Goal: Transaction & Acquisition: Purchase product/service

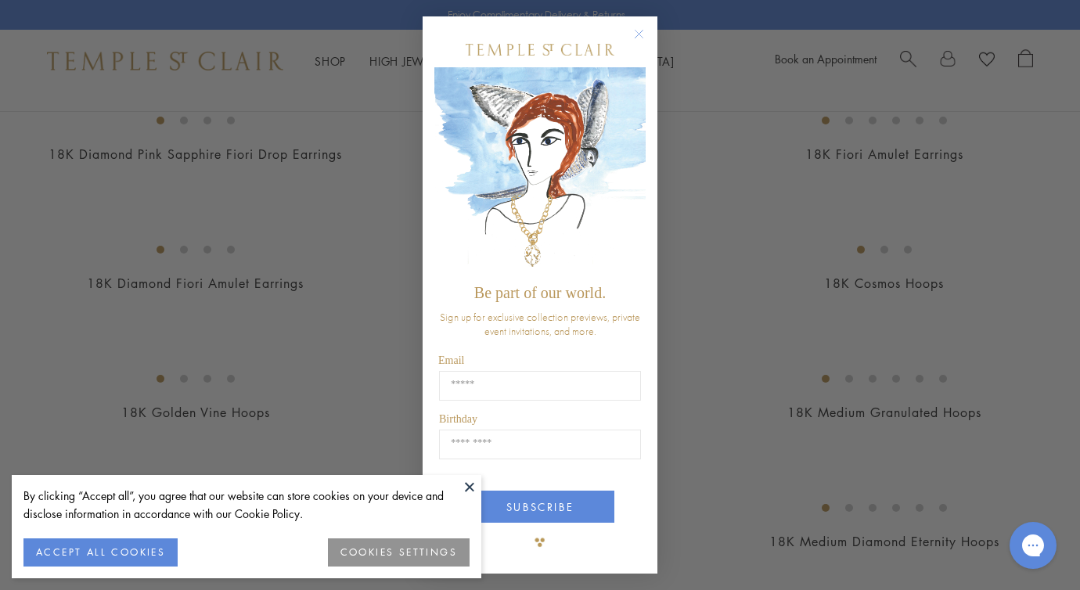
scroll to position [1438, 0]
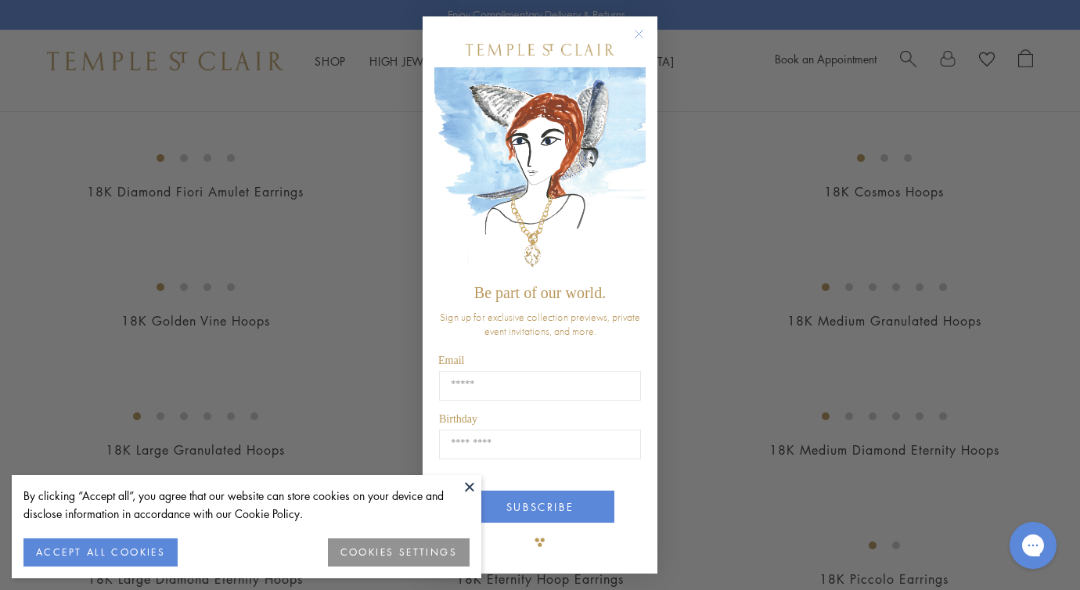
click at [468, 483] on button at bounding box center [469, 486] width 23 height 23
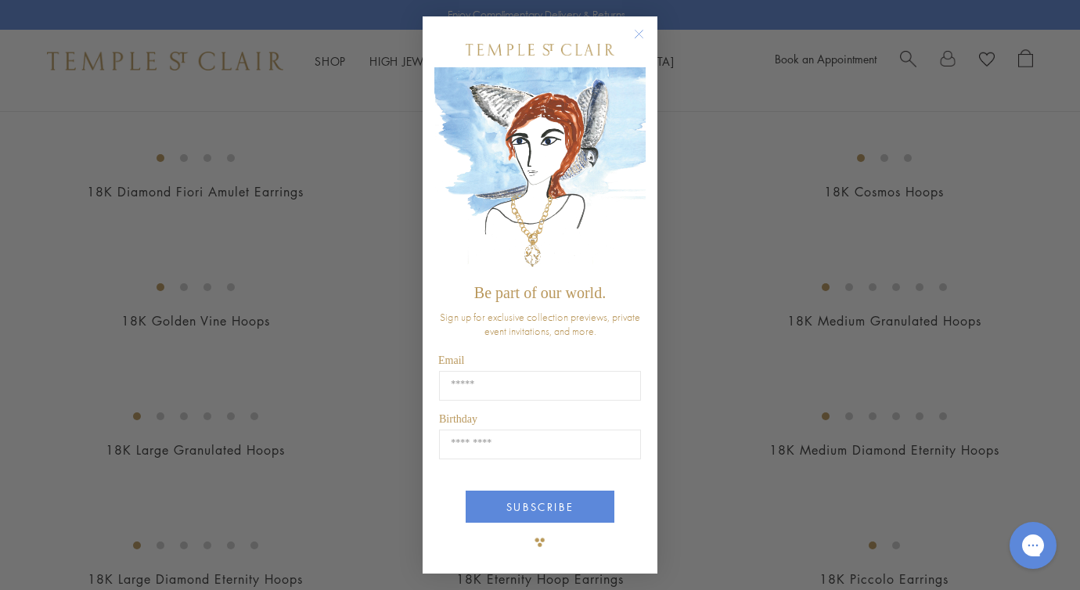
click at [637, 30] on circle "Close dialog" at bounding box center [639, 34] width 19 height 19
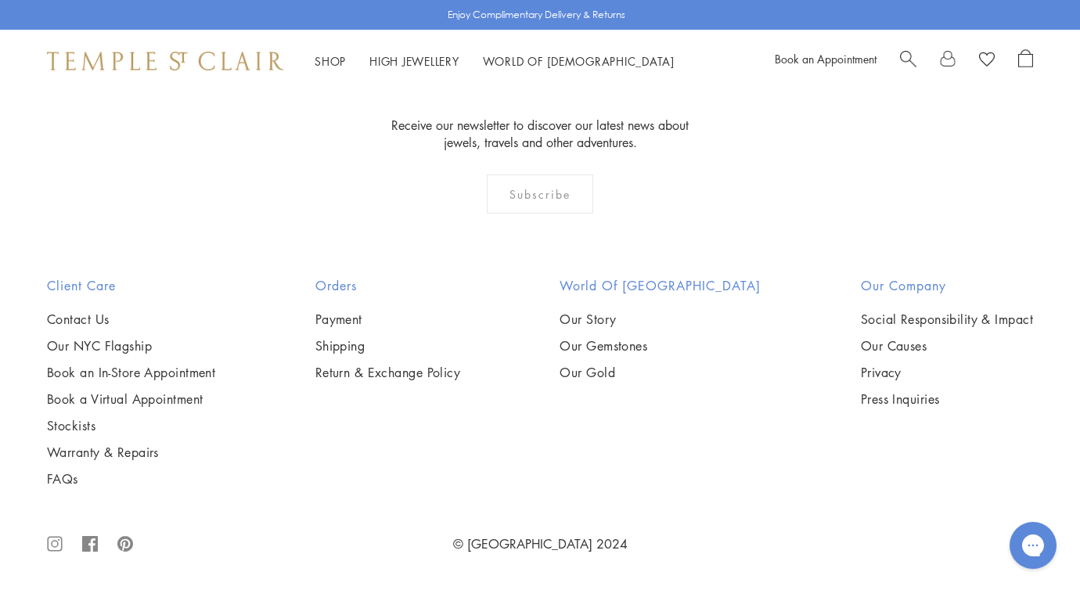
scroll to position [4791, 0]
click at [0, 0] on img at bounding box center [0, 0] width 0 height 0
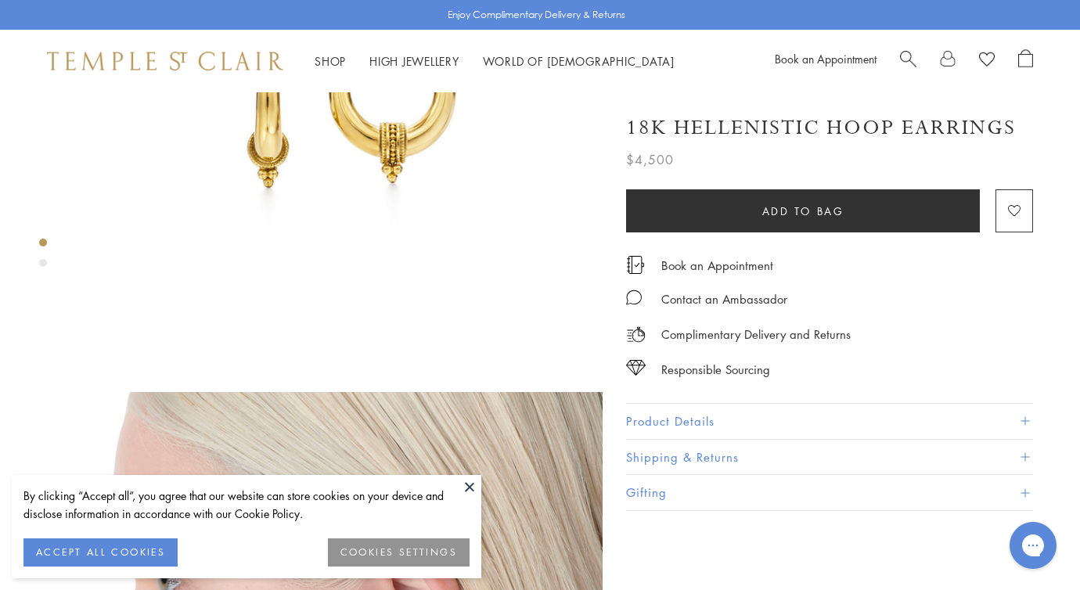
scroll to position [250, 0]
click at [467, 478] on button at bounding box center [469, 486] width 23 height 23
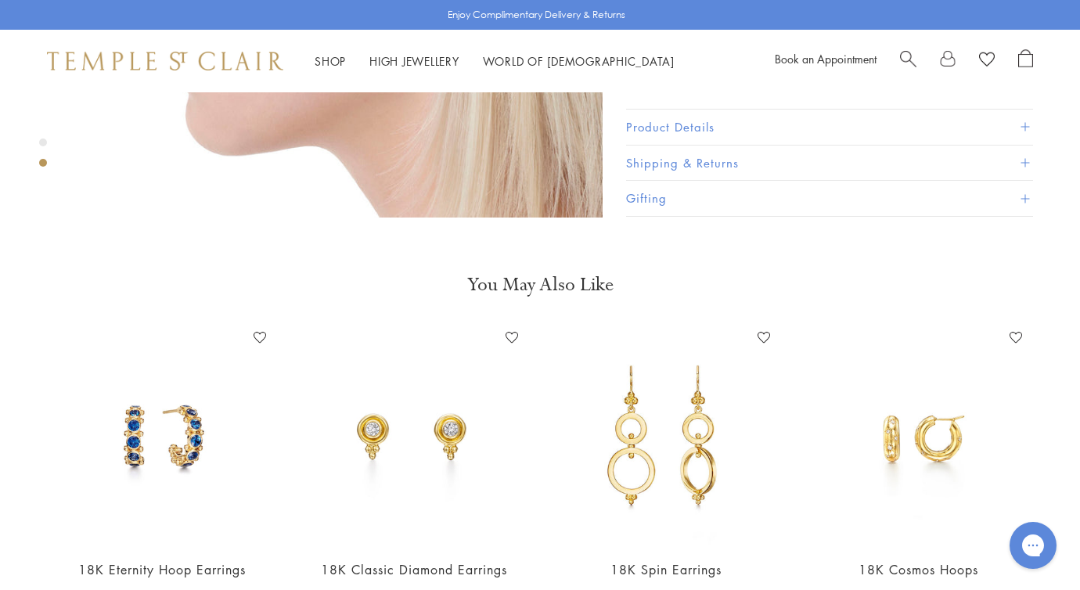
scroll to position [950, 0]
